Goal: Check status: Check status

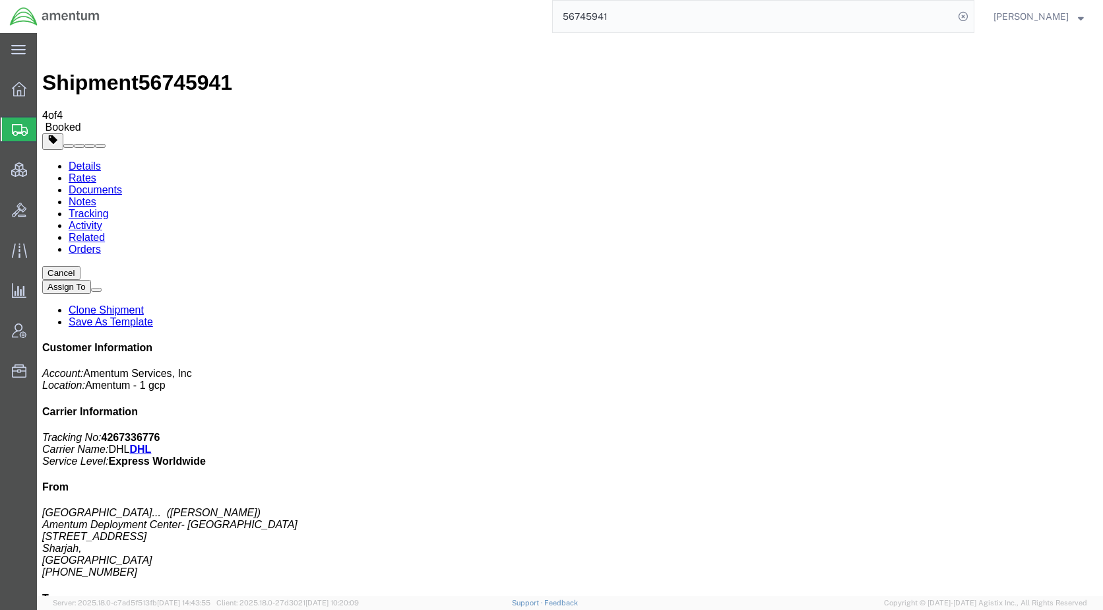
click at [47, 130] on span "Shipments" at bounding box center [41, 129] width 11 height 26
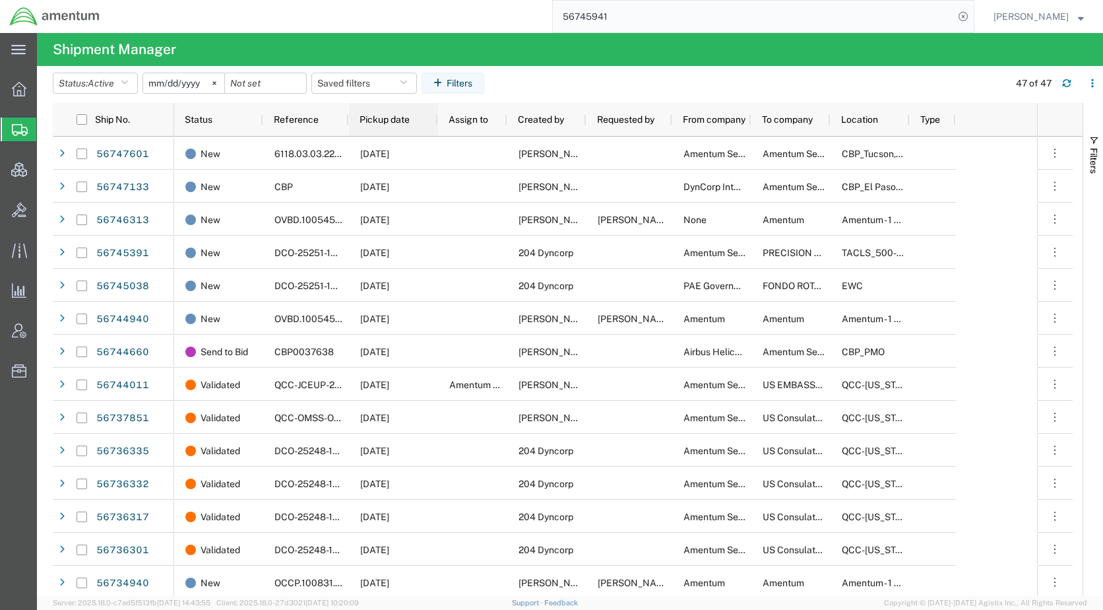
click at [371, 122] on span "Pickup date" at bounding box center [385, 119] width 50 height 11
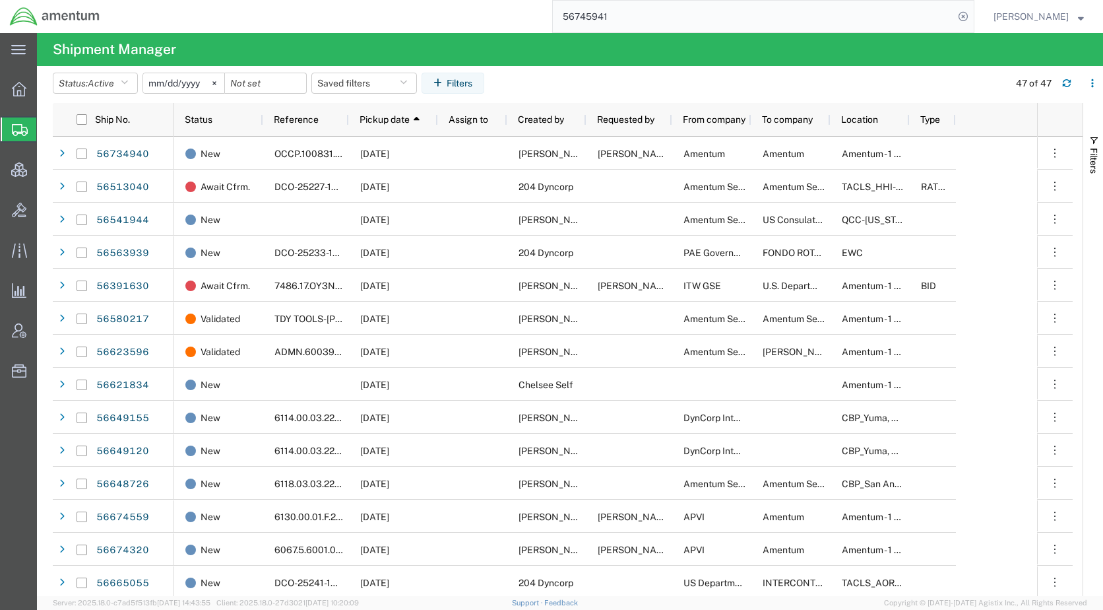
drag, startPoint x: 736, startPoint y: 87, endPoint x: 699, endPoint y: 82, distance: 37.2
click at [733, 86] on agx-table-filter-chips "Status: Active Active All Approved Booked Canceled Delivered Denied New On Hold…" at bounding box center [528, 88] width 950 height 30
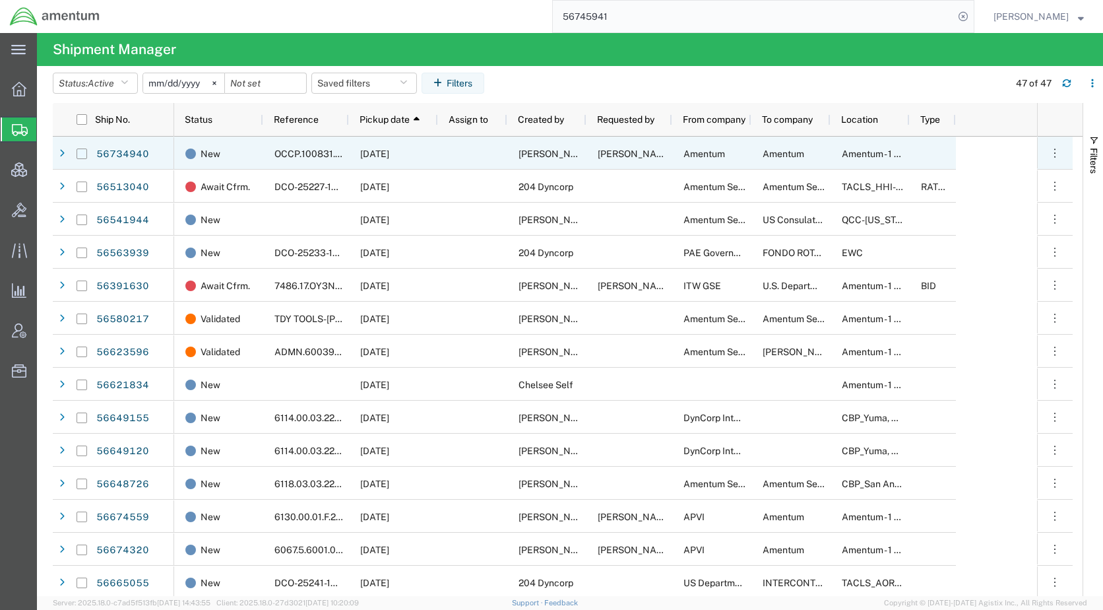
click at [81, 155] on input "Press Space to toggle row selection (unchecked)" at bounding box center [82, 153] width 11 height 11
checkbox input "true"
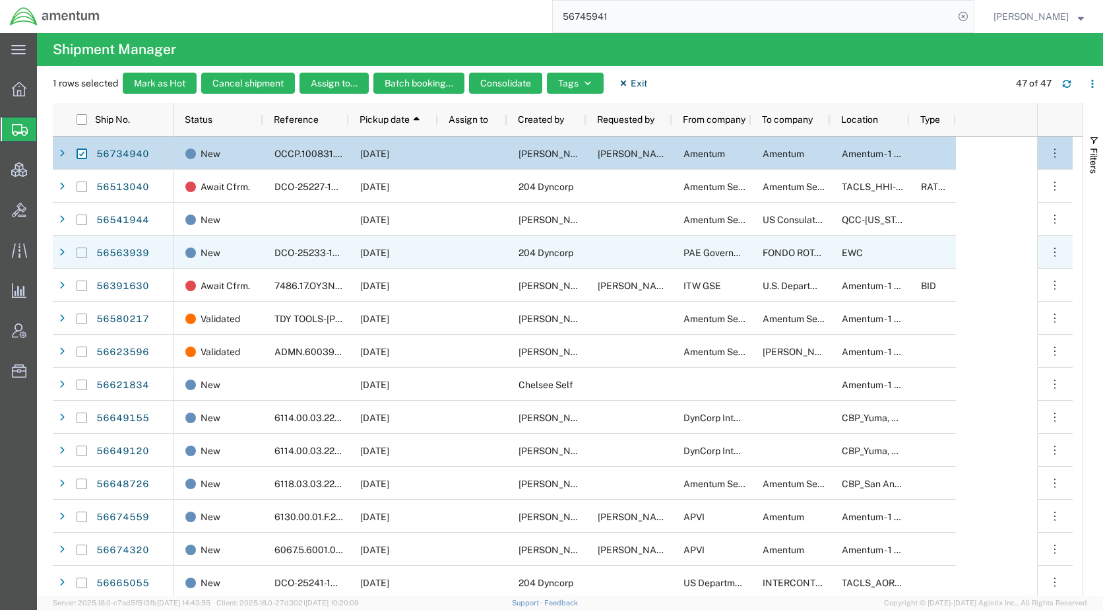
click at [77, 255] on input "Press Space to toggle row selection (unchecked)" at bounding box center [82, 252] width 11 height 11
checkbox input "true"
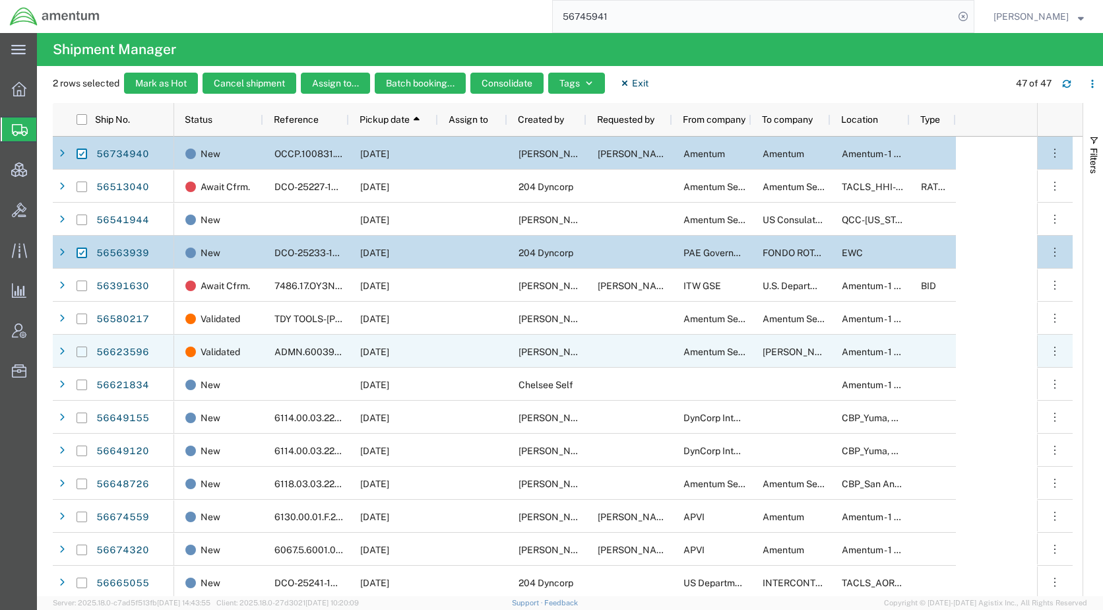
click at [84, 350] on input "Press Space to toggle row selection (unchecked)" at bounding box center [82, 351] width 11 height 11
checkbox input "true"
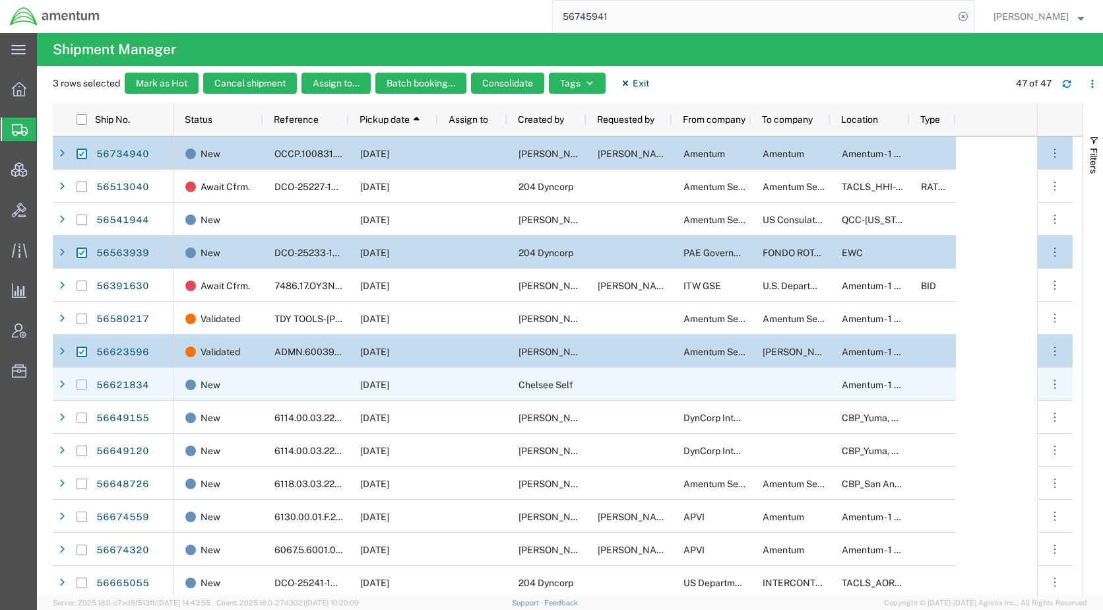
click at [84, 383] on input "Press Space to toggle row selection (unchecked)" at bounding box center [82, 384] width 11 height 11
checkbox input "true"
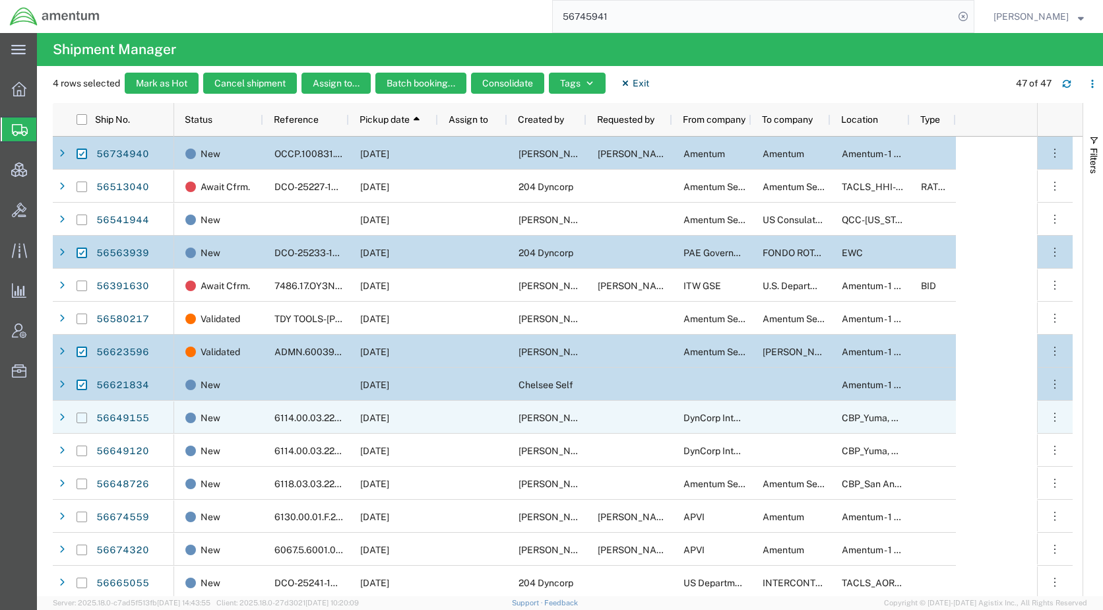
click at [86, 414] on input "Press Space to toggle row selection (unchecked)" at bounding box center [82, 417] width 11 height 11
checkbox input "true"
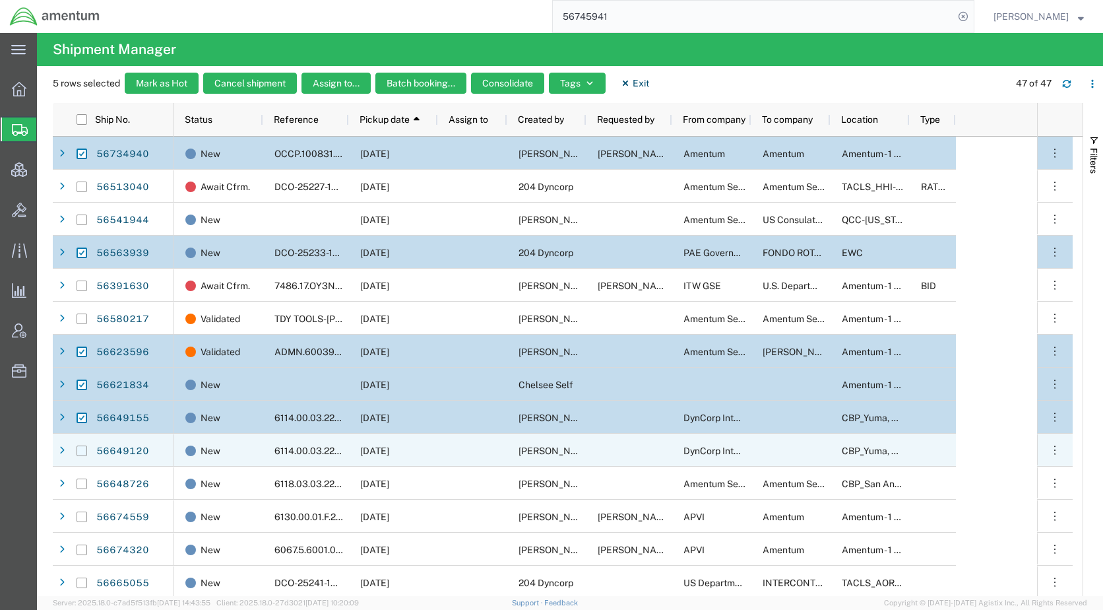
click at [81, 453] on input "Press Space to toggle row selection (unchecked)" at bounding box center [82, 450] width 11 height 11
checkbox input "true"
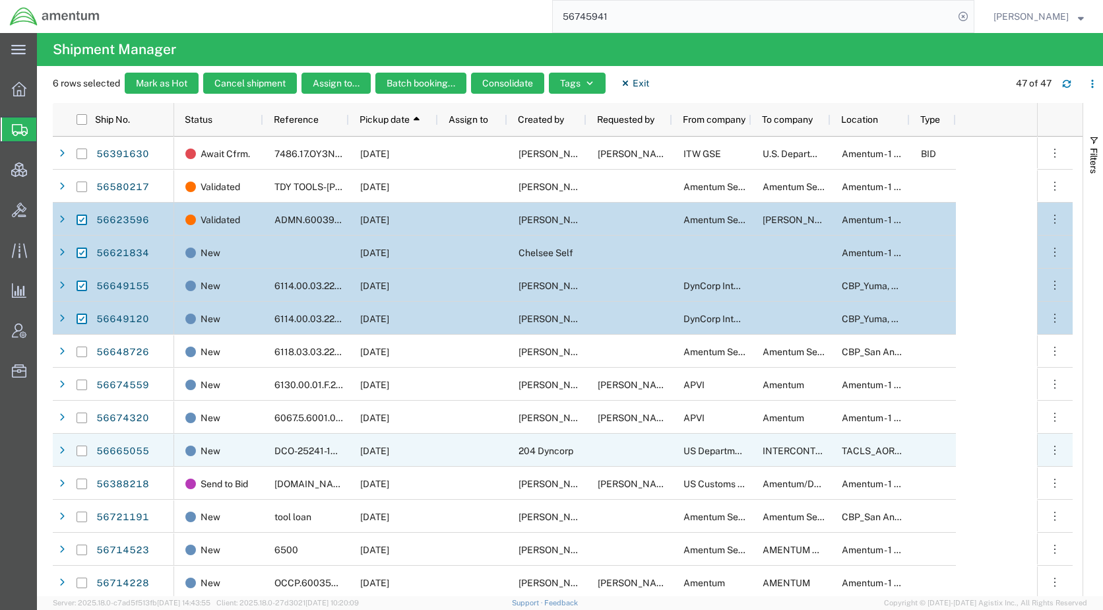
scroll to position [198, 0]
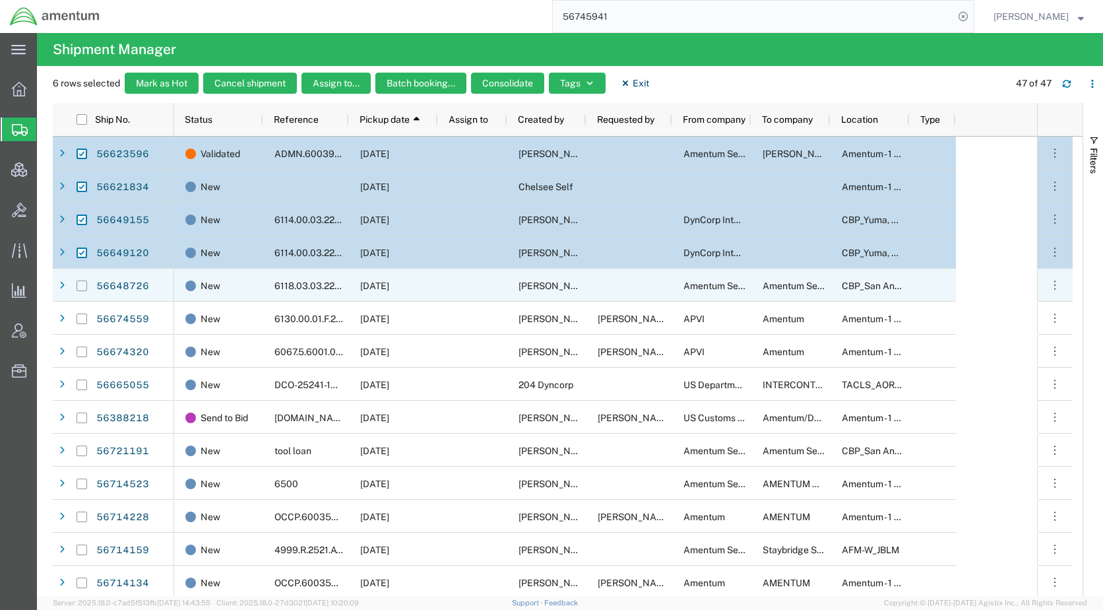
click at [82, 285] on input "Press Space to toggle row selection (unchecked)" at bounding box center [82, 285] width 11 height 11
checkbox input "true"
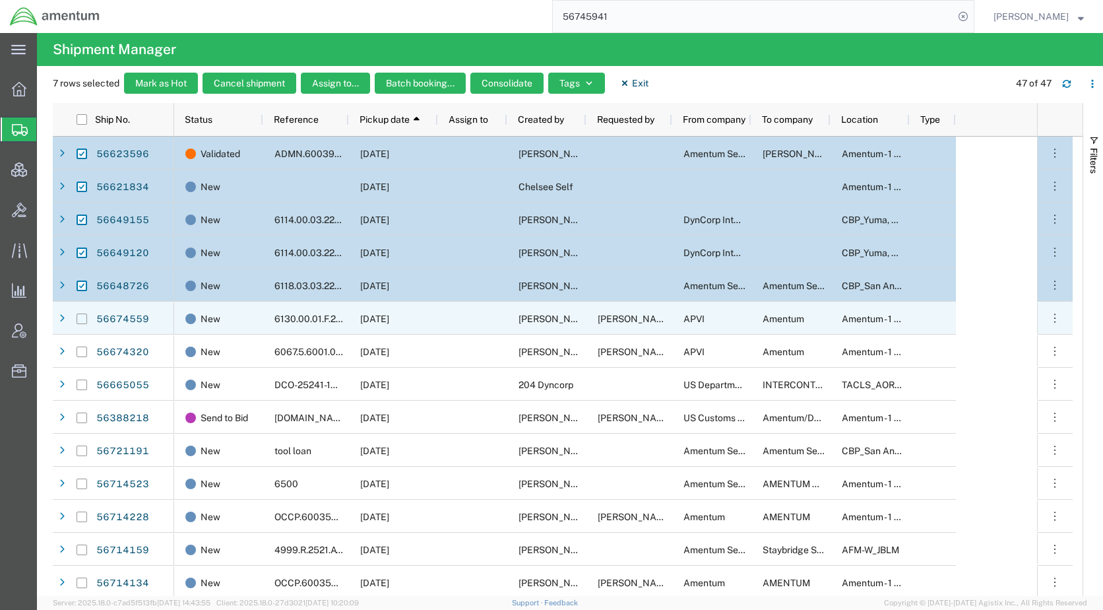
click at [81, 316] on input "Press Space to toggle row selection (unchecked)" at bounding box center [82, 318] width 11 height 11
checkbox input "true"
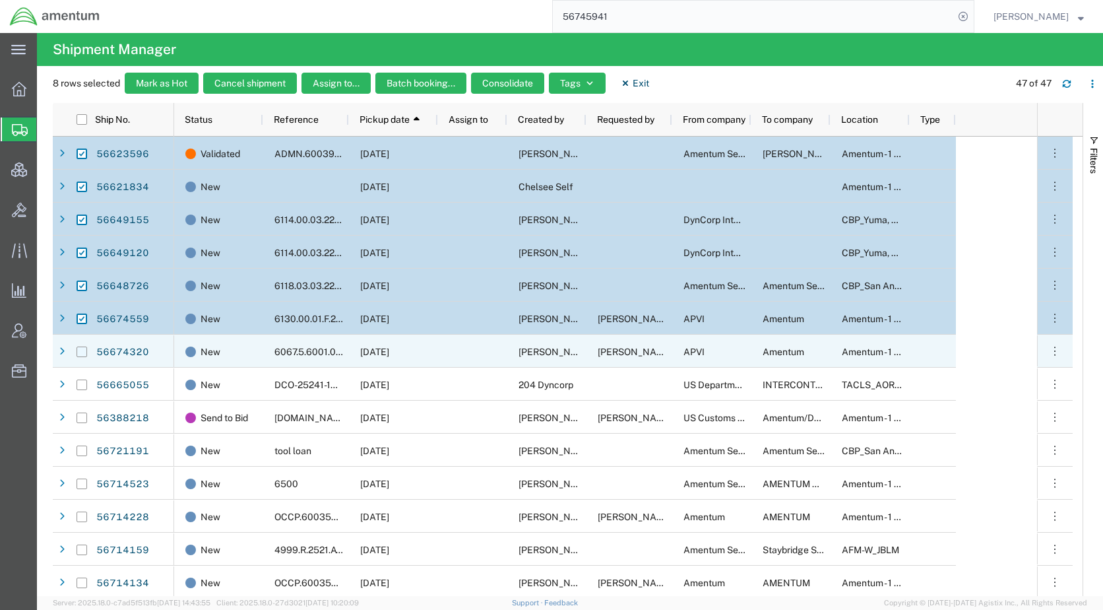
click at [79, 351] on input "Press Space to toggle row selection (unchecked)" at bounding box center [82, 351] width 11 height 11
checkbox input "true"
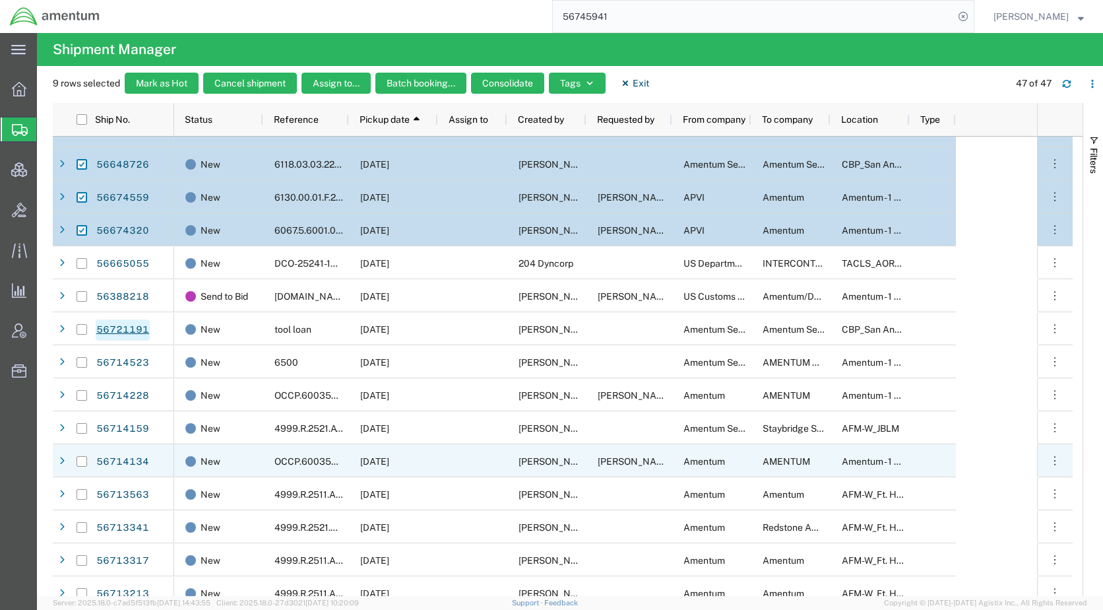
scroll to position [330, 0]
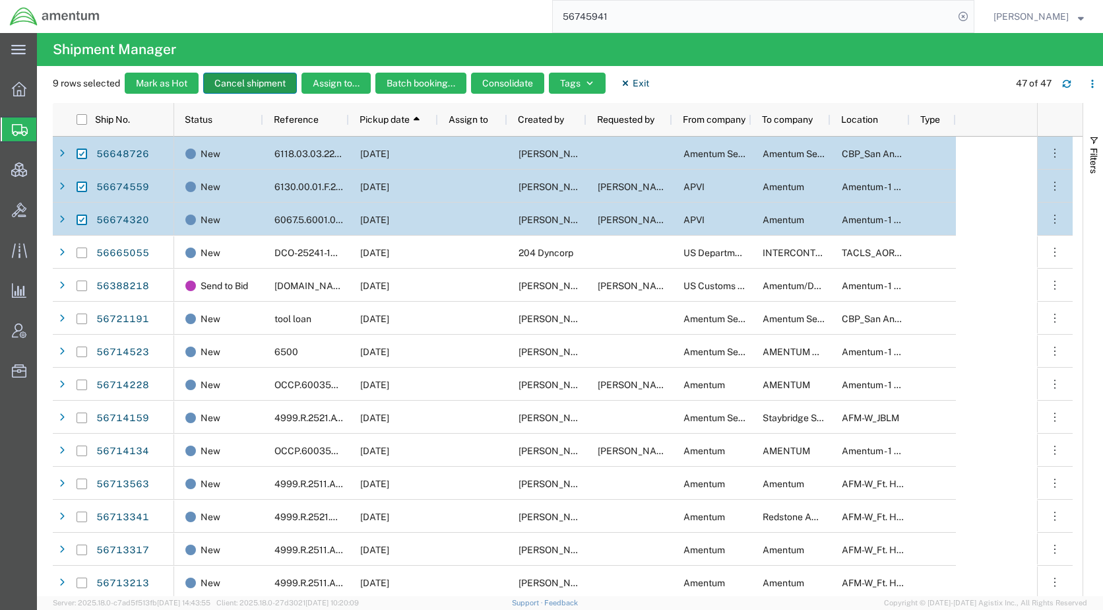
click at [261, 85] on button "Cancel shipment" at bounding box center [250, 83] width 94 height 21
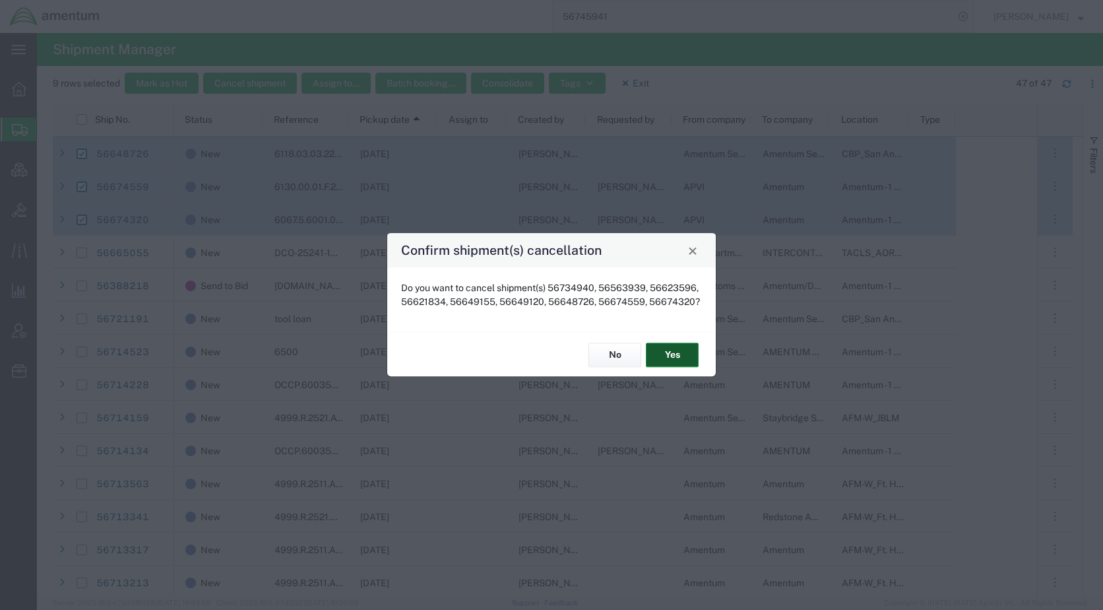
click at [669, 352] on button "Yes" at bounding box center [672, 355] width 53 height 24
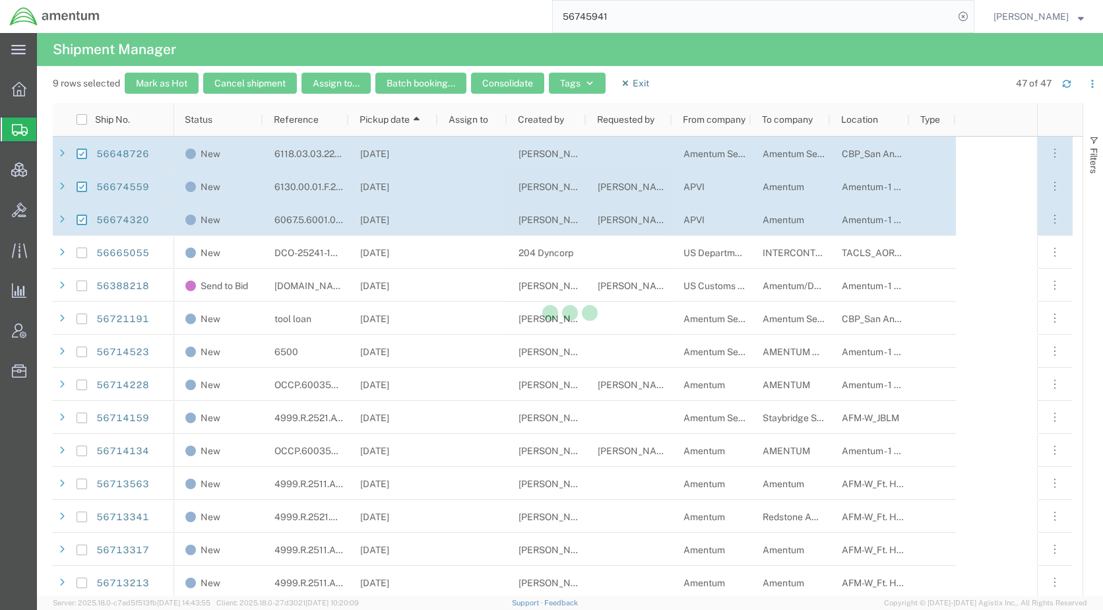
checkbox input "false"
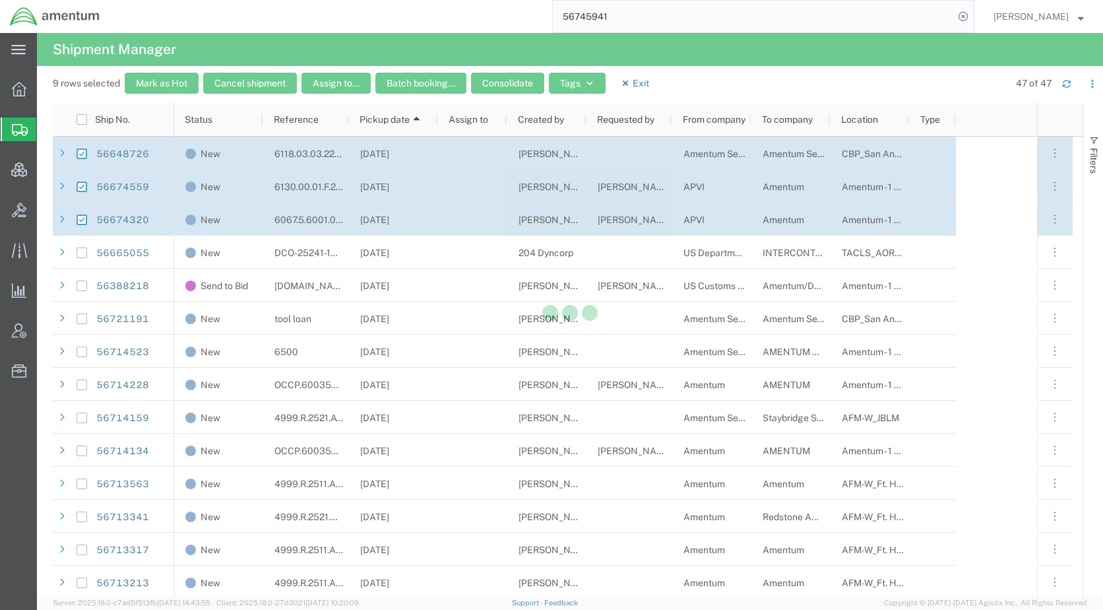
checkbox input "false"
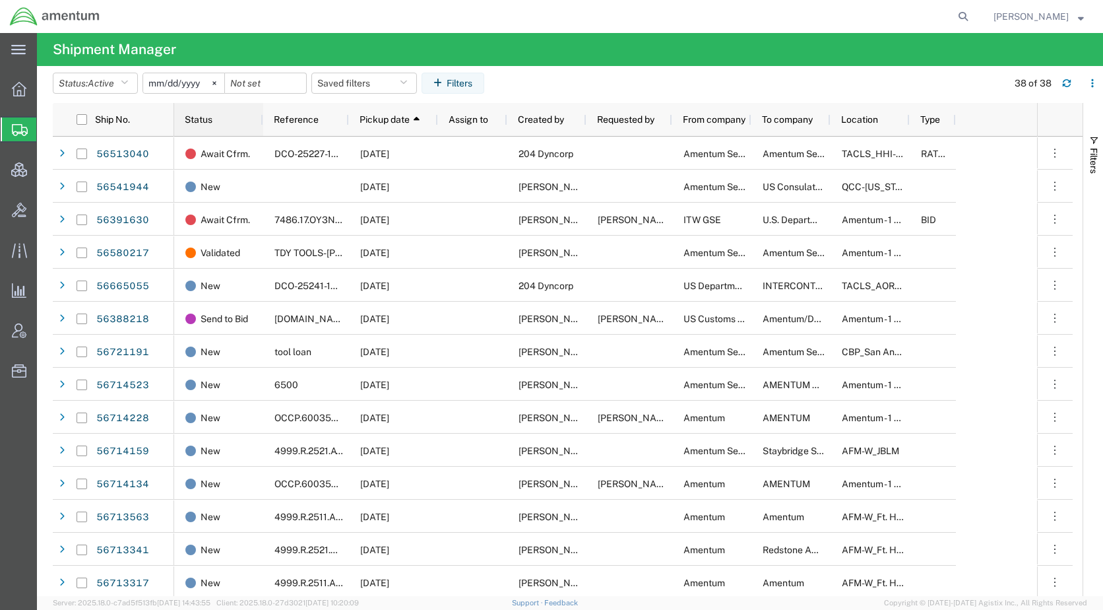
click at [207, 113] on div "Status" at bounding box center [221, 119] width 73 height 26
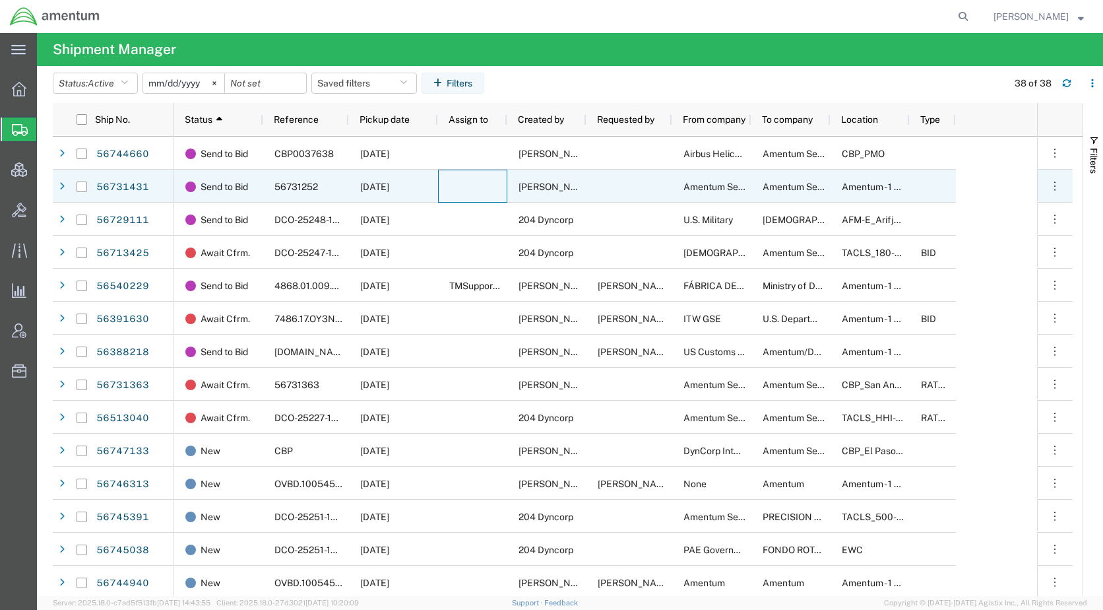
click at [464, 192] on div at bounding box center [472, 186] width 69 height 33
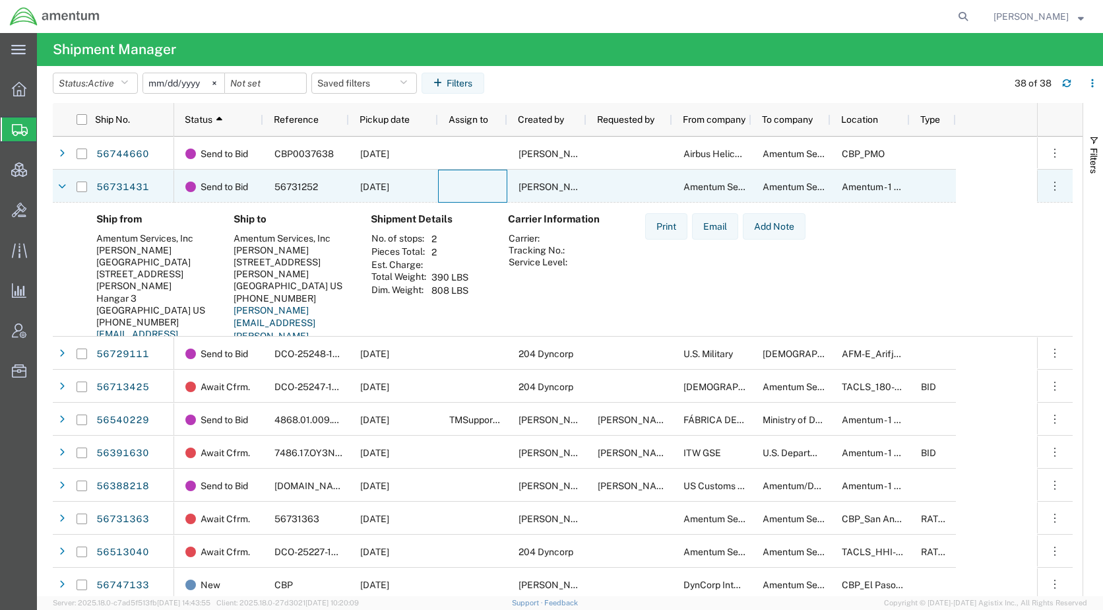
click at [464, 192] on div at bounding box center [472, 186] width 69 height 33
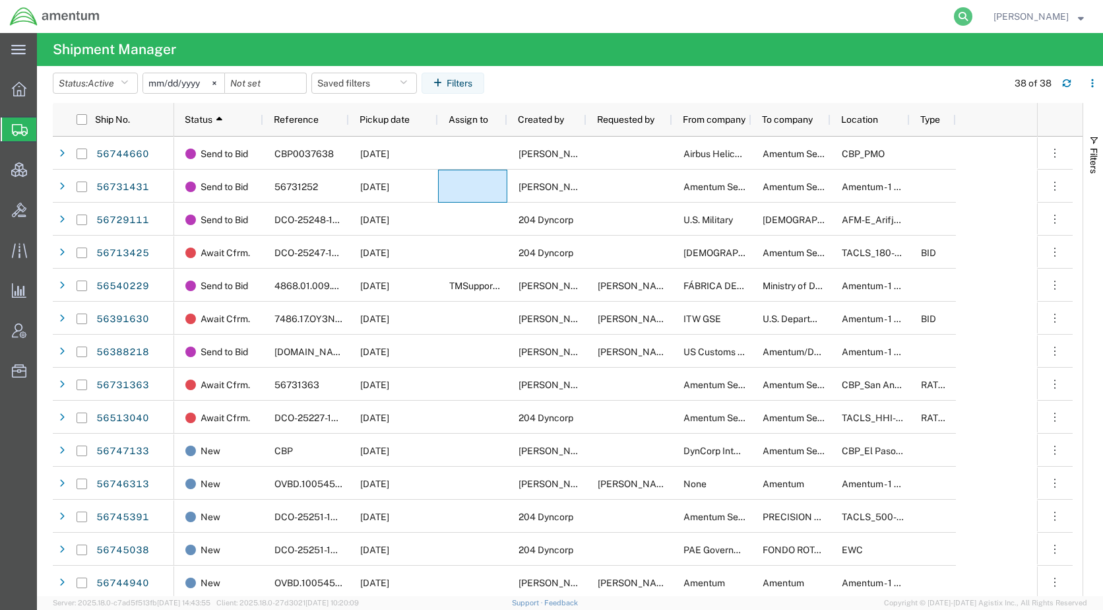
click at [973, 14] on icon at bounding box center [963, 16] width 18 height 18
paste input "ARI-25247-0070"
click at [973, 12] on icon at bounding box center [963, 16] width 18 height 18
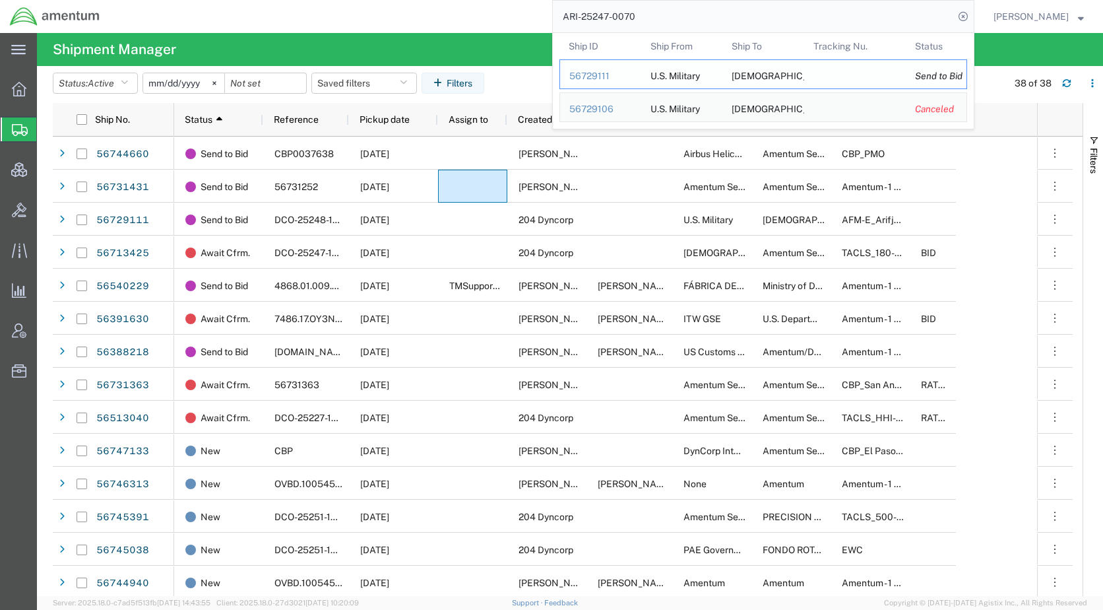
click at [624, 76] on div "56729111" at bounding box center [601, 76] width 63 height 14
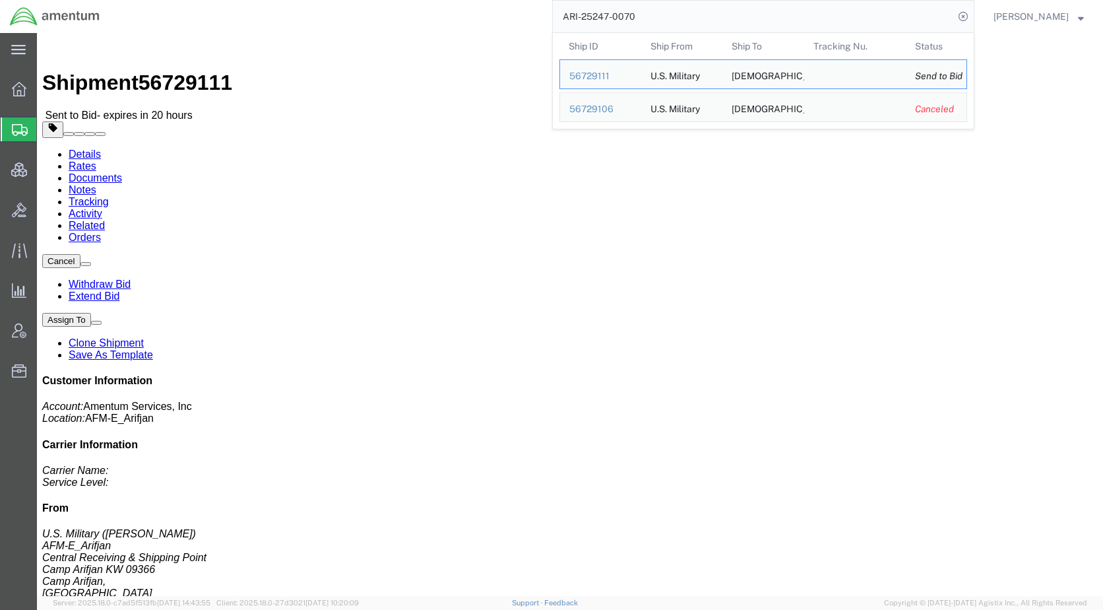
drag, startPoint x: 671, startPoint y: 15, endPoint x: 568, endPoint y: 17, distance: 103.0
click at [568, 17] on div "ARI-25247-0070 Ship ID Ship From Ship To Tracking Nu. Status Ship ID 56729111 S…" at bounding box center [542, 16] width 865 height 33
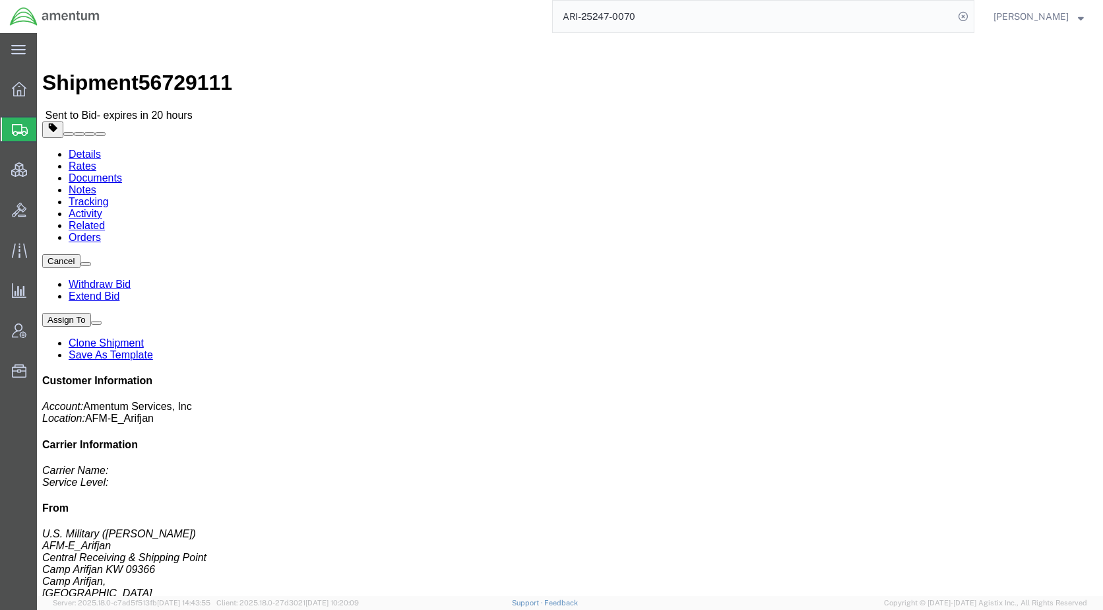
paste input "56731431"
type input "56731431"
click at [973, 14] on icon at bounding box center [963, 16] width 18 height 18
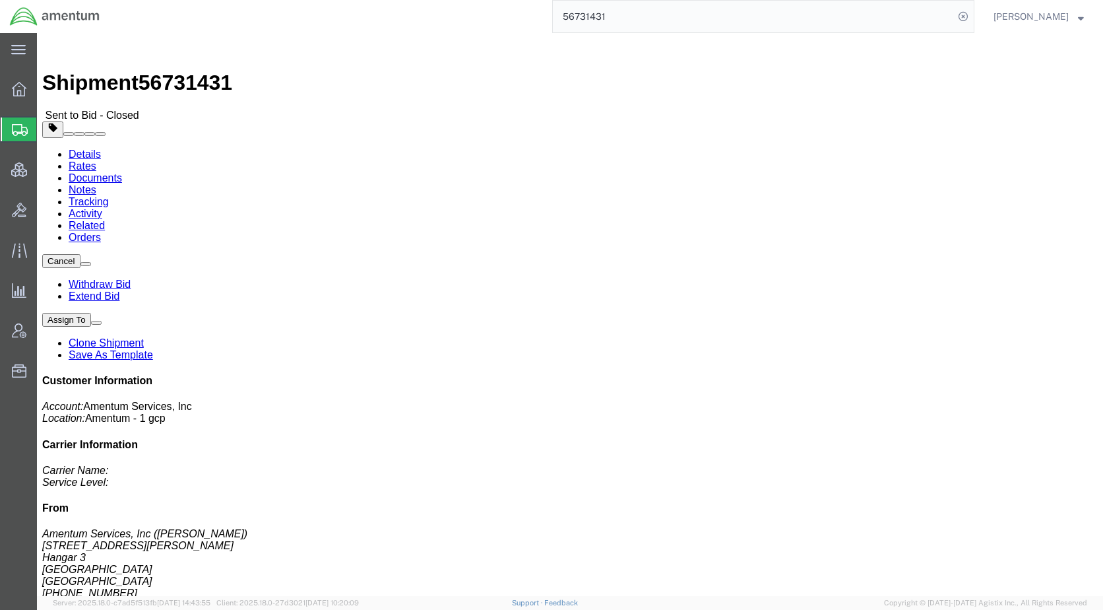
click link "Rates"
